Goal: Task Accomplishment & Management: Complete application form

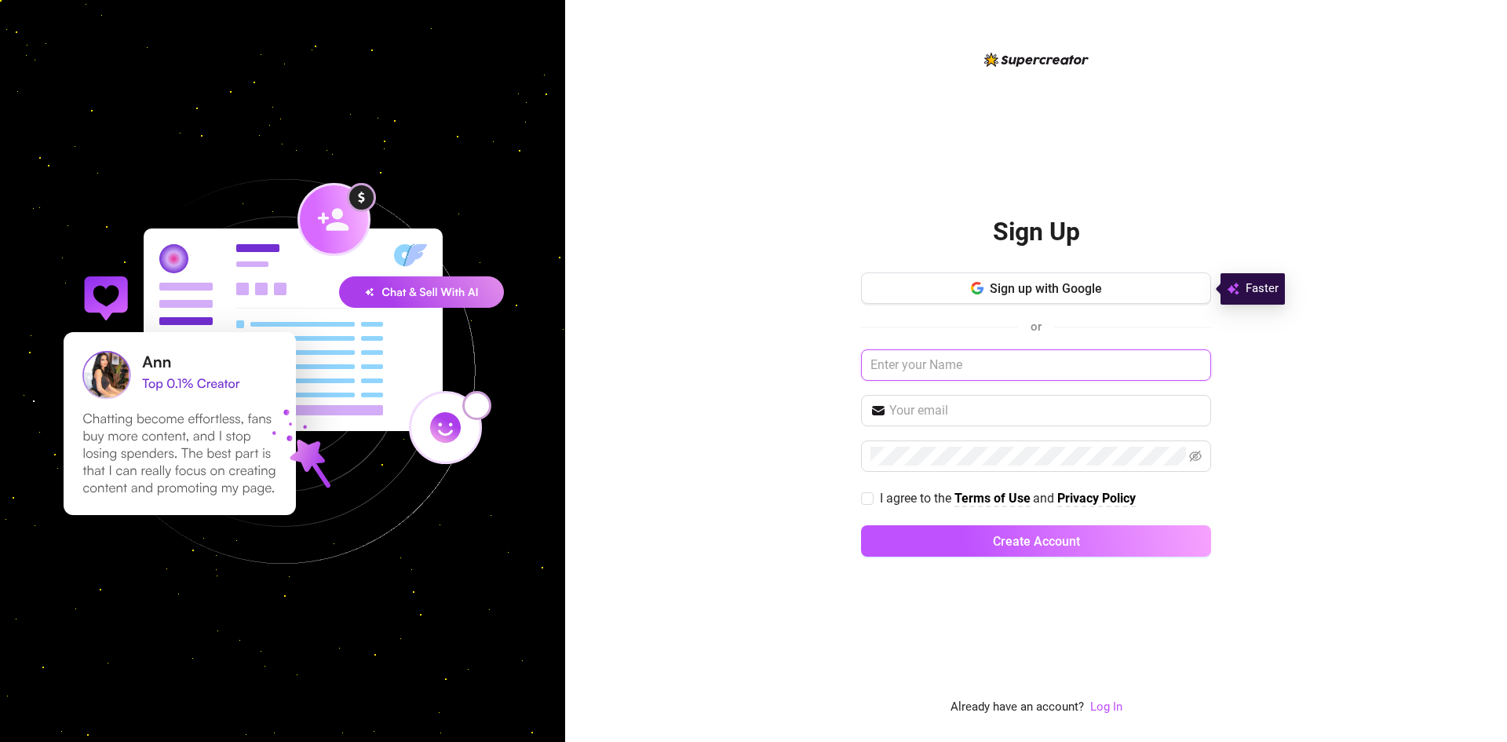
click at [939, 372] on input "text" at bounding box center [1036, 364] width 350 height 31
click at [1028, 283] on span "Sign up with Google" at bounding box center [1045, 288] width 112 height 15
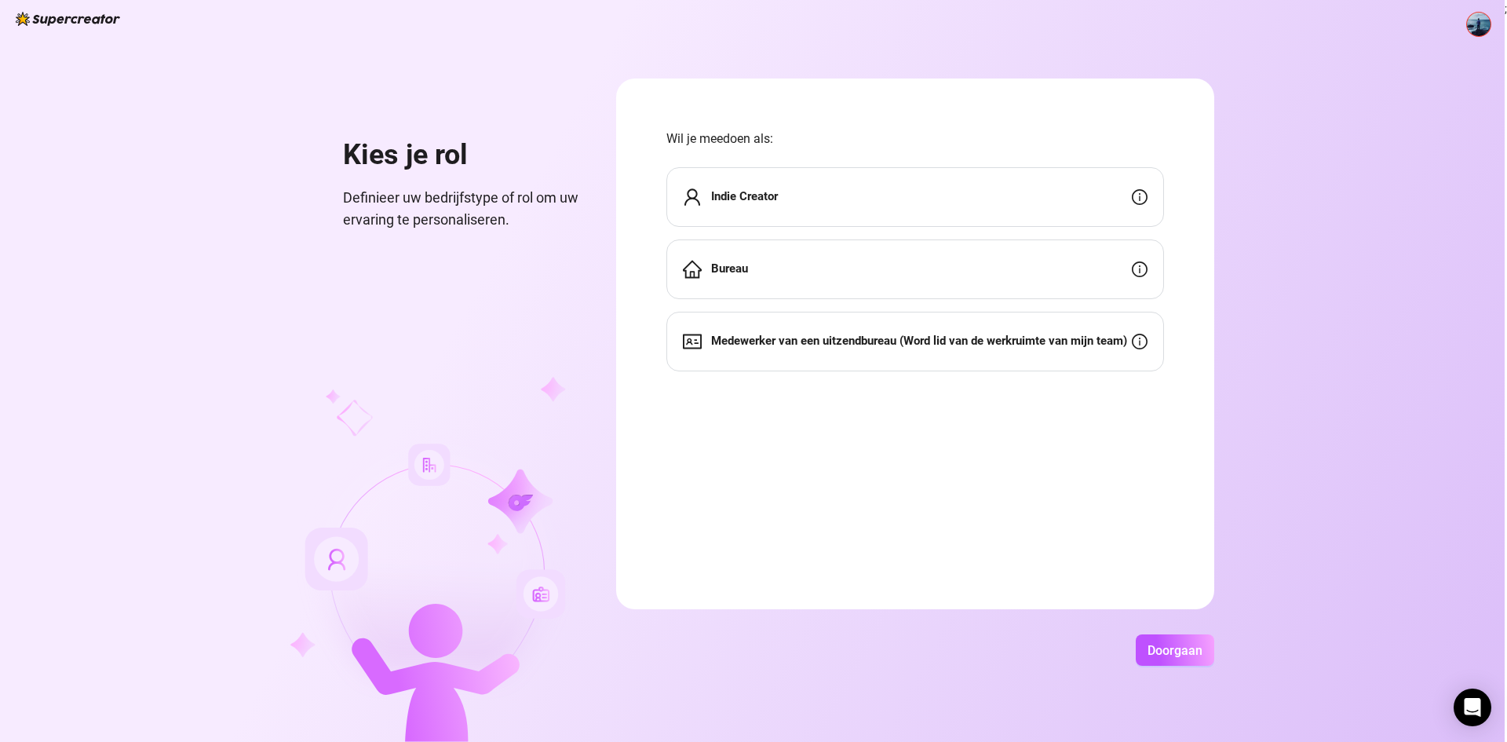
click at [1384, 298] on div "Kies je rol Definieer uw bedrijfstype of rol om uw ervaring te personaliseren. …" at bounding box center [752, 371] width 1504 height 742
click at [748, 202] on font "Indie Creator" at bounding box center [744, 196] width 67 height 14
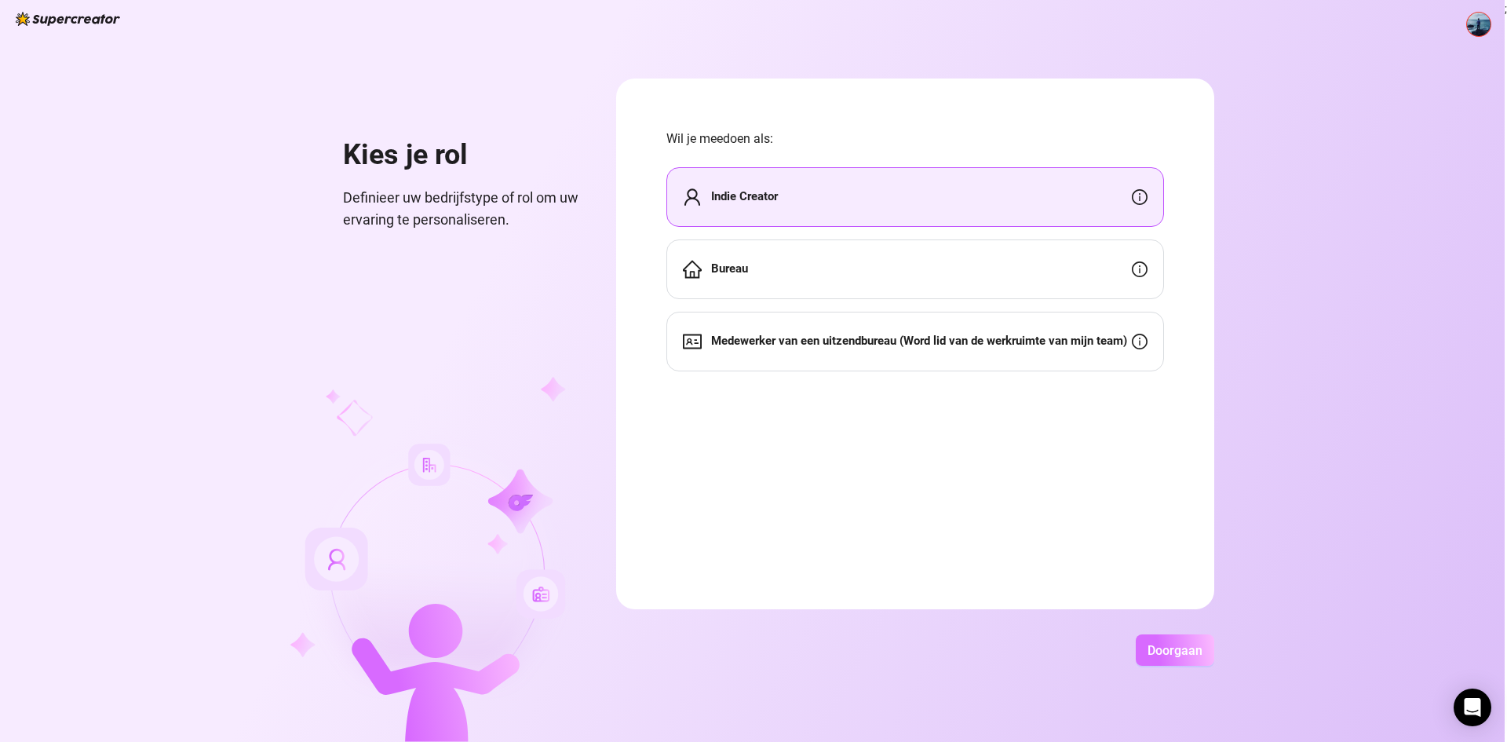
click at [1169, 651] on font "Doorgaan" at bounding box center [1174, 650] width 55 height 15
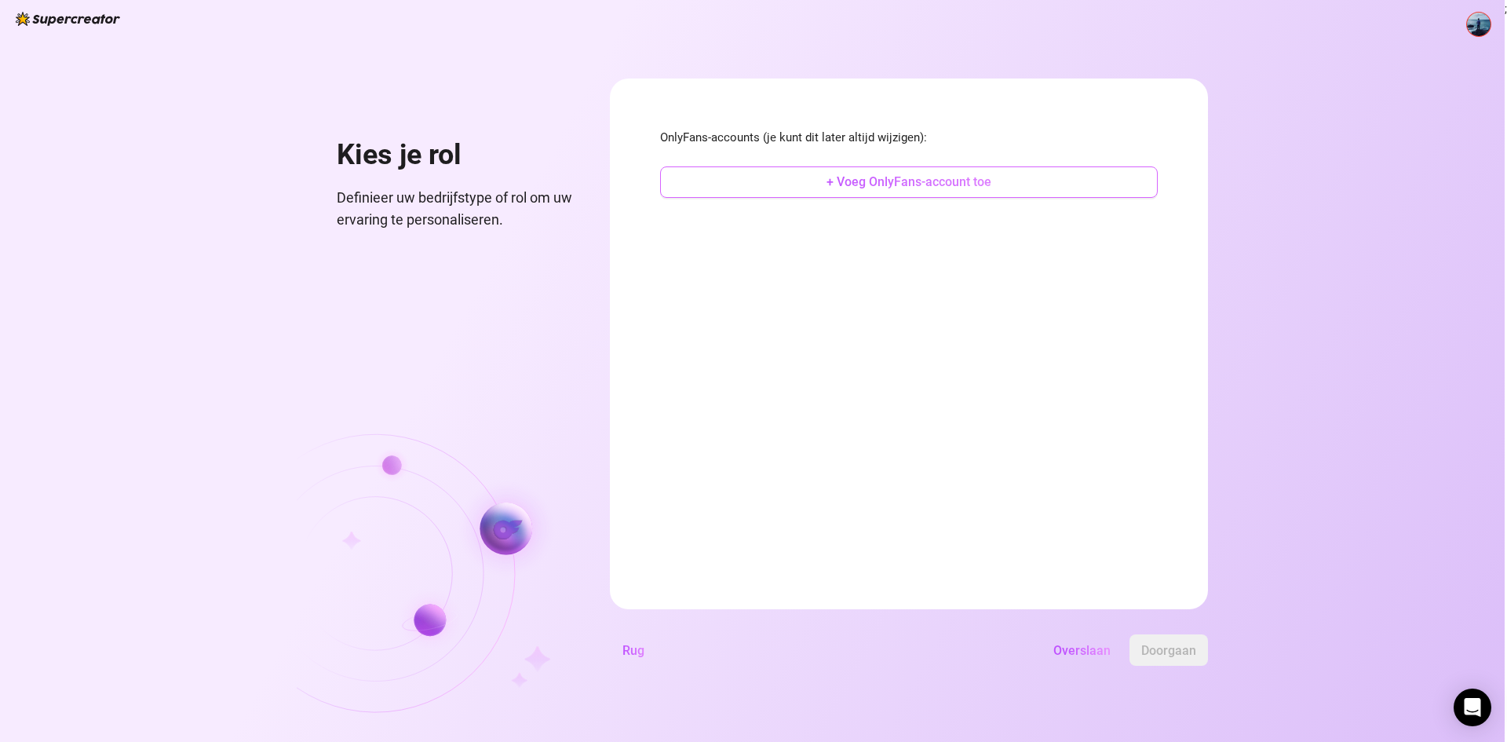
click at [830, 186] on font "+ Voeg OnlyFans-account toe" at bounding box center [908, 181] width 165 height 15
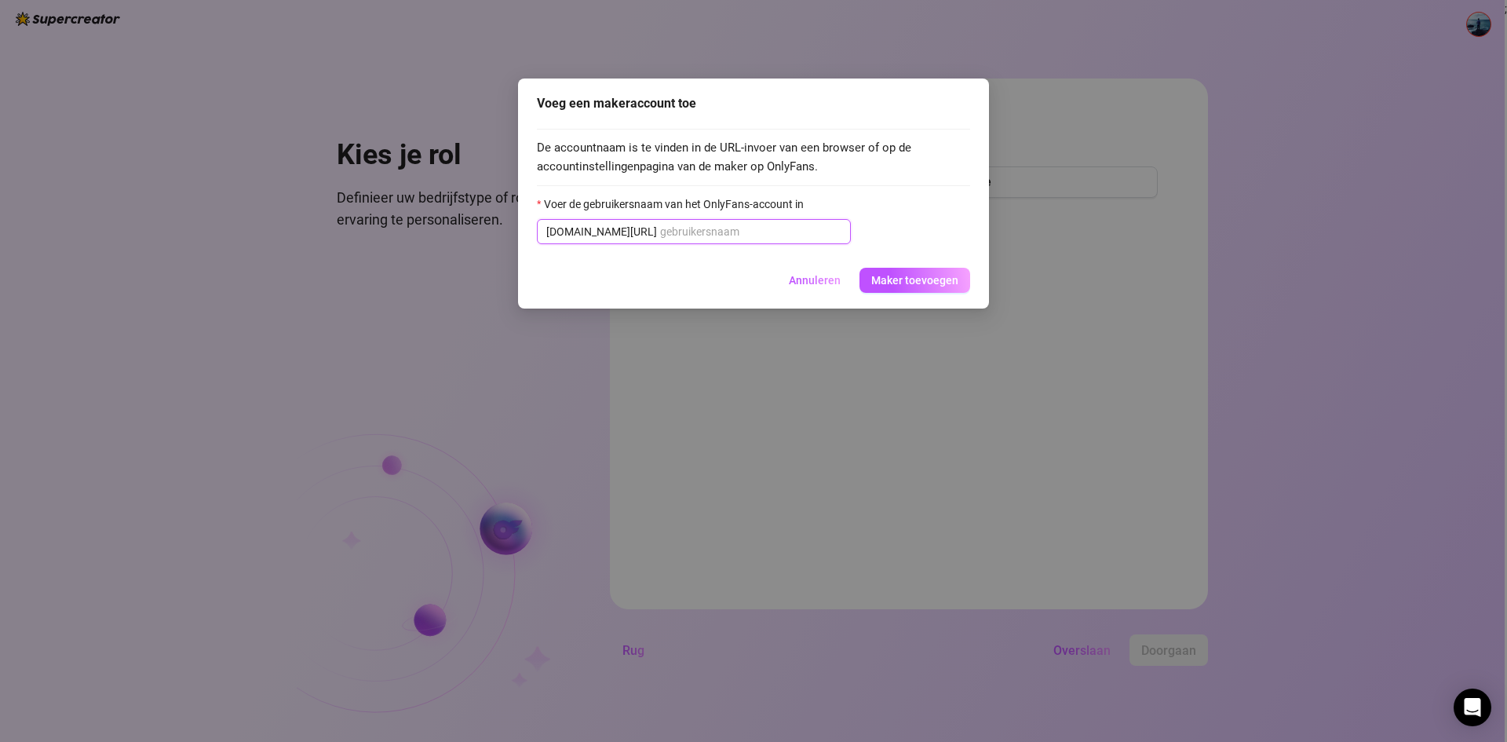
click at [679, 227] on input "Voer de gebruikersnaam van het OnlyFans-account in" at bounding box center [750, 231] width 181 height 17
click at [839, 273] on button "Annuleren" at bounding box center [814, 280] width 77 height 25
